Goal: Register for event/course

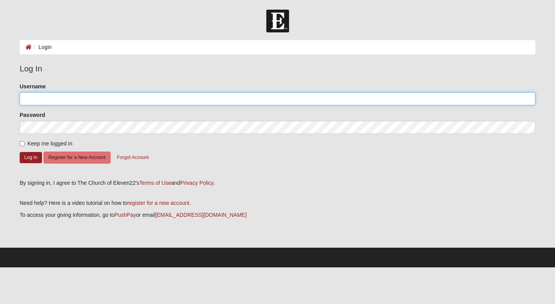
type input "Alhinds_09"
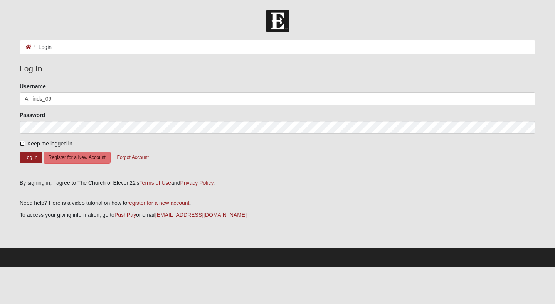
click at [21, 143] on input "Keep me logged in" at bounding box center [22, 143] width 5 height 5
checkbox input "true"
click at [30, 159] on button "Log In" at bounding box center [31, 157] width 22 height 11
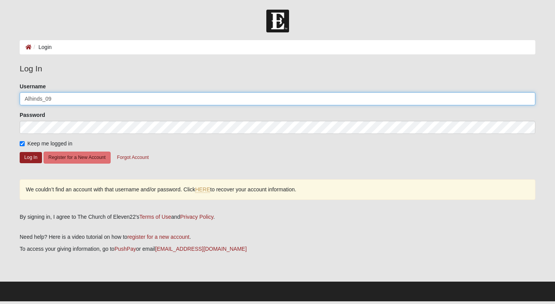
click at [109, 93] on input "Alhinds_09" at bounding box center [278, 98] width 516 height 13
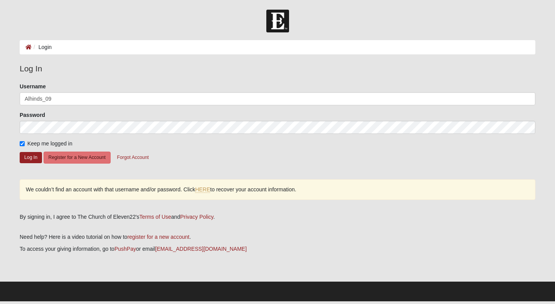
click at [206, 147] on div "Keep me logged in" at bounding box center [278, 144] width 516 height 8
click at [25, 157] on button "Log In" at bounding box center [31, 157] width 22 height 11
click at [203, 191] on link "HERE" at bounding box center [202, 189] width 15 height 7
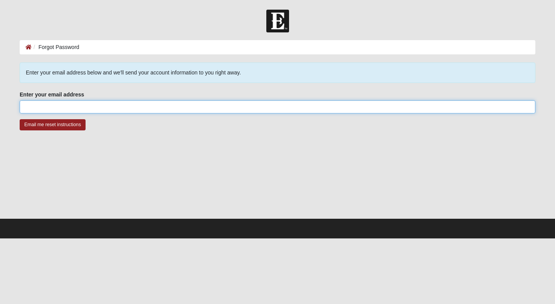
click at [138, 106] on input "Enter your email address" at bounding box center [278, 106] width 516 height 13
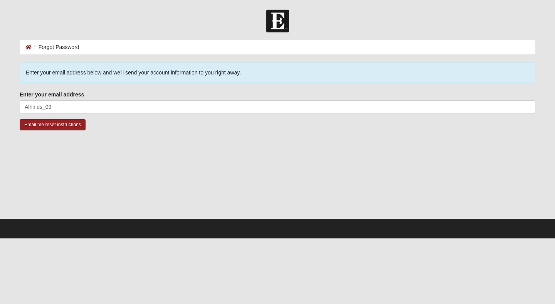
click at [115, 114] on fieldset "Enter your email address Alhinds_09 Enter your email address is required." at bounding box center [278, 105] width 516 height 29
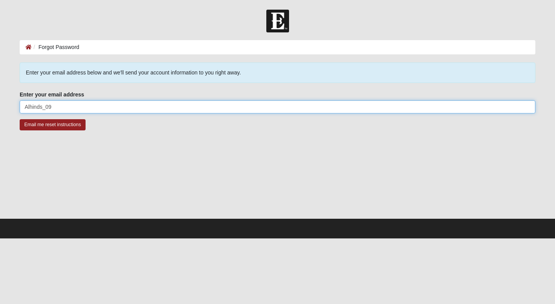
click at [113, 105] on input "Alhinds_09" at bounding box center [278, 106] width 516 height 13
type input "Alhinds_09@hotmail.com"
click at [20, 119] on input "Email me reset instructions" at bounding box center [53, 124] width 66 height 11
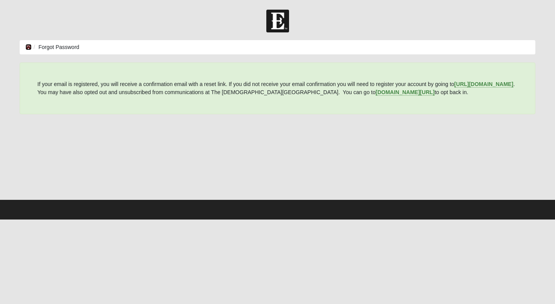
click at [26, 48] on icon at bounding box center [28, 46] width 6 height 5
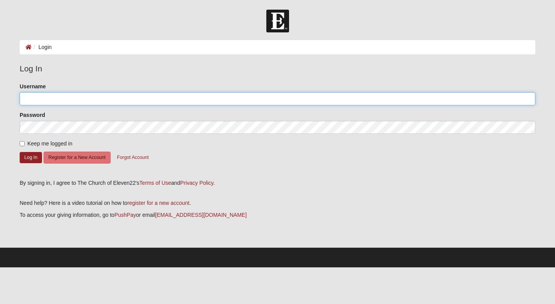
type input "Alhinds_09"
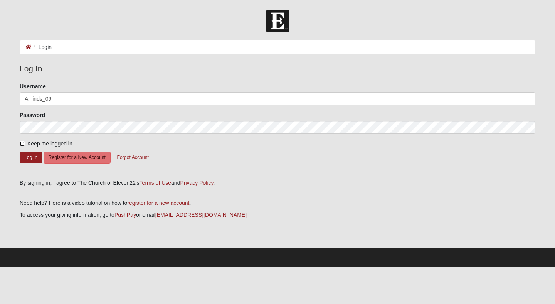
click at [23, 141] on input "Keep me logged in" at bounding box center [22, 143] width 5 height 5
checkbox input "true"
click at [34, 157] on button "Log In" at bounding box center [31, 157] width 22 height 11
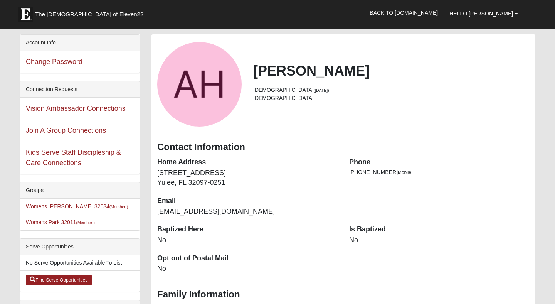
scroll to position [35, 0]
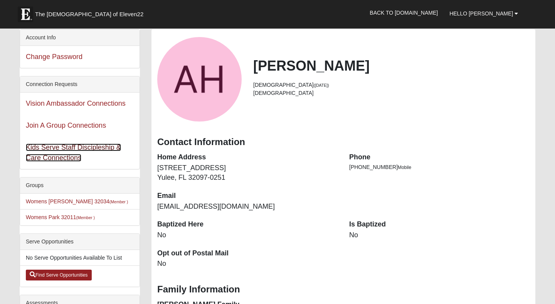
click at [72, 150] on link "Kids Serve Staff Discipleship & Care Connections" at bounding box center [73, 152] width 95 height 18
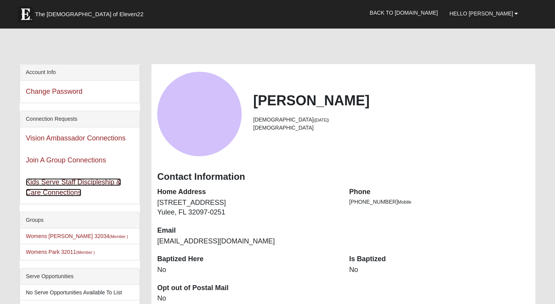
click at [62, 184] on link "Kids Serve Staff Discipleship & Care Connections" at bounding box center [73, 187] width 95 height 18
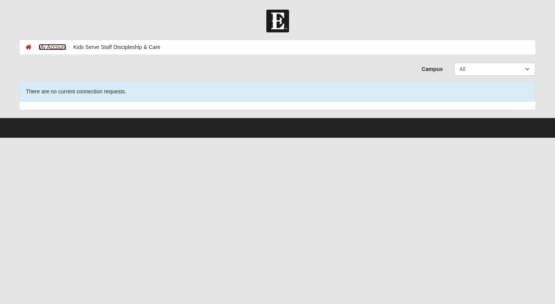
click at [47, 47] on link "My Account" at bounding box center [53, 47] width 28 height 6
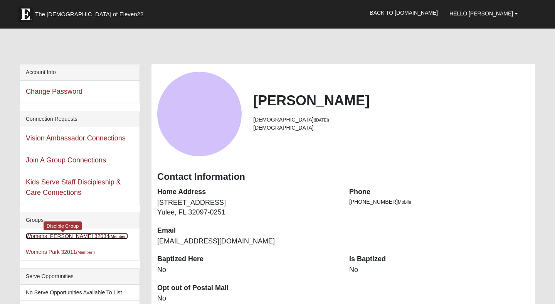
click at [51, 238] on link "Womens Taylor 32034 (Member )" at bounding box center [77, 236] width 102 height 6
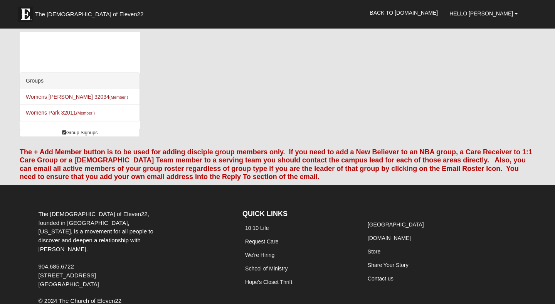
scroll to position [37, 0]
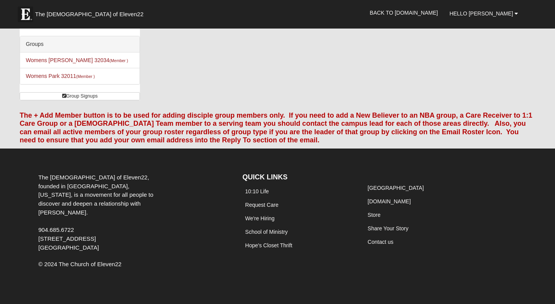
click at [60, 80] on li "Womens Park 32011 (Member )" at bounding box center [80, 76] width 120 height 16
click at [60, 78] on link "Womens Park 32011 (Member )" at bounding box center [60, 76] width 69 height 6
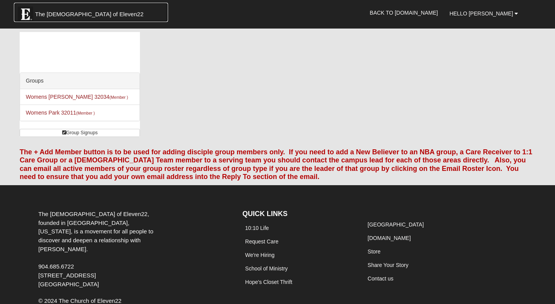
click at [25, 16] on img at bounding box center [25, 14] width 15 height 15
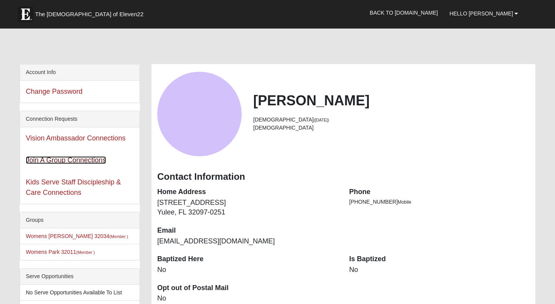
click at [78, 162] on link "Join A Group Connections" at bounding box center [66, 160] width 80 height 8
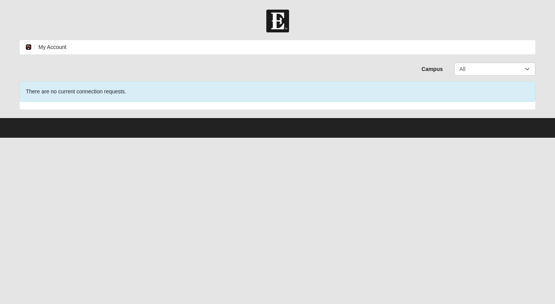
click at [26, 47] on icon at bounding box center [28, 46] width 6 height 5
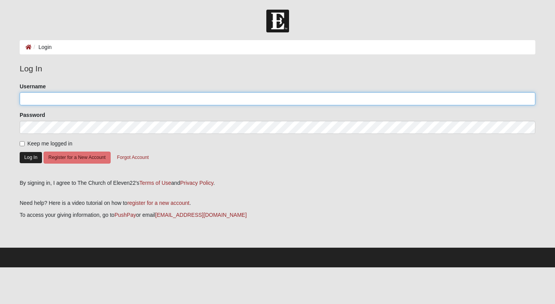
type input "Alhinds_09"
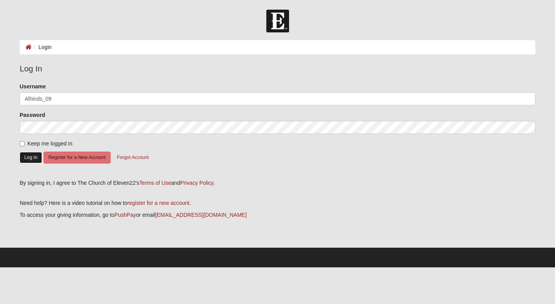
click at [29, 158] on button "Log In" at bounding box center [31, 157] width 22 height 11
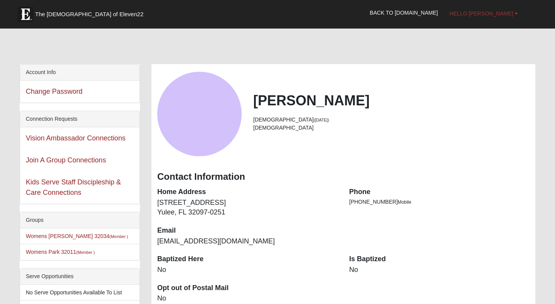
click at [504, 11] on span "Hello [PERSON_NAME]" at bounding box center [482, 13] width 64 height 6
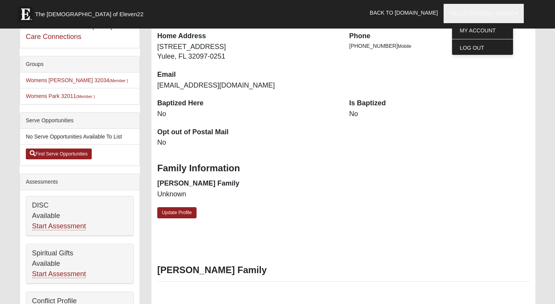
scroll to position [170, 0]
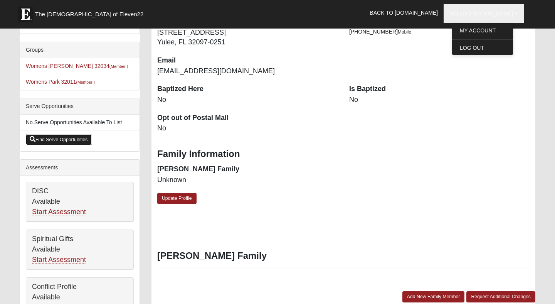
click at [64, 138] on link "Find Serve Opportunities" at bounding box center [59, 139] width 66 height 11
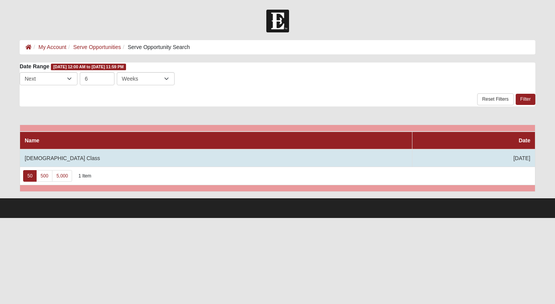
click at [113, 160] on td "[DEMOGRAPHIC_DATA] Class" at bounding box center [216, 158] width 393 height 18
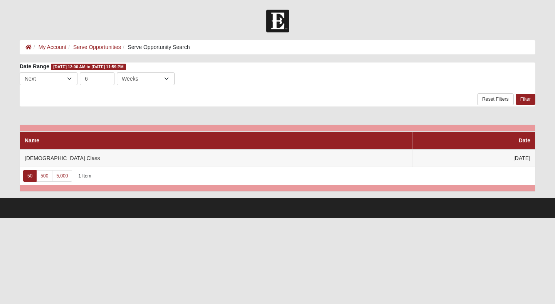
click at [57, 51] on ol "My Account Serve Opportunities Serve Opportunity Search" at bounding box center [278, 47] width 516 height 14
click at [57, 46] on link "My Account" at bounding box center [53, 47] width 28 height 6
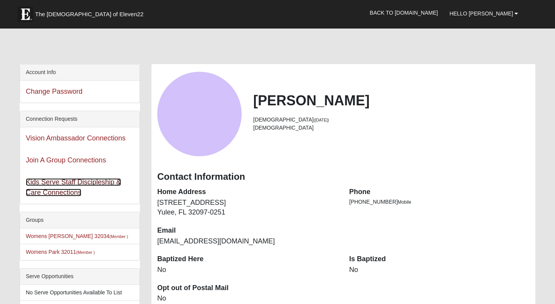
click at [49, 190] on link "Kids Serve Staff Discipleship & Care Connections" at bounding box center [73, 187] width 95 height 18
